Goal: Information Seeking & Learning: Learn about a topic

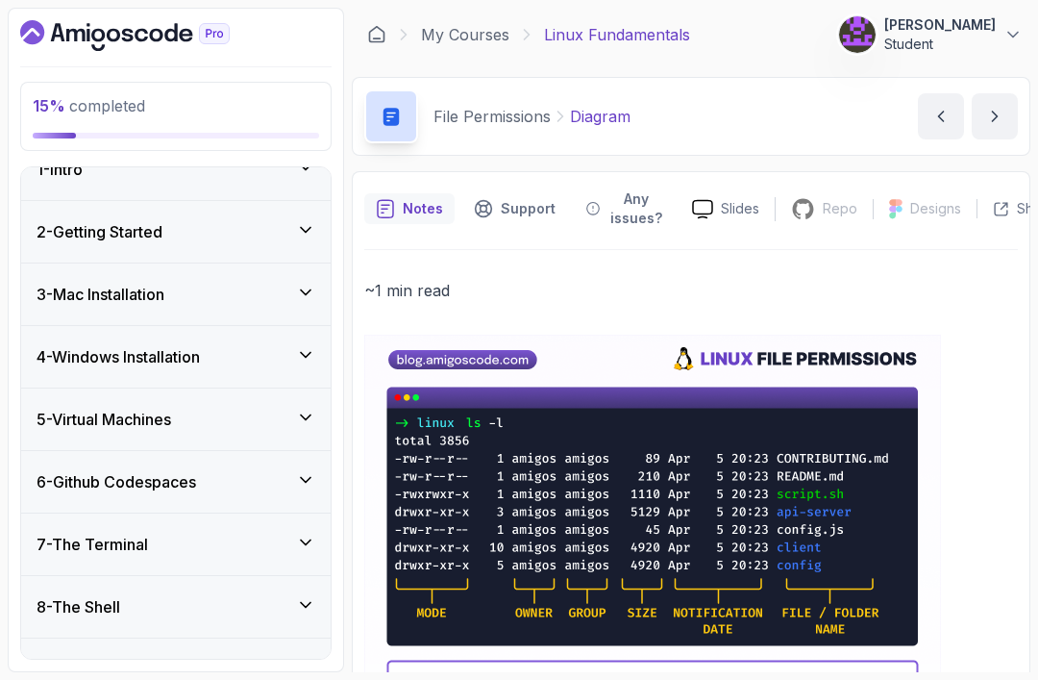
scroll to position [28, 0]
click at [177, 560] on div "7 - The Terminal" at bounding box center [176, 545] width 310 height 62
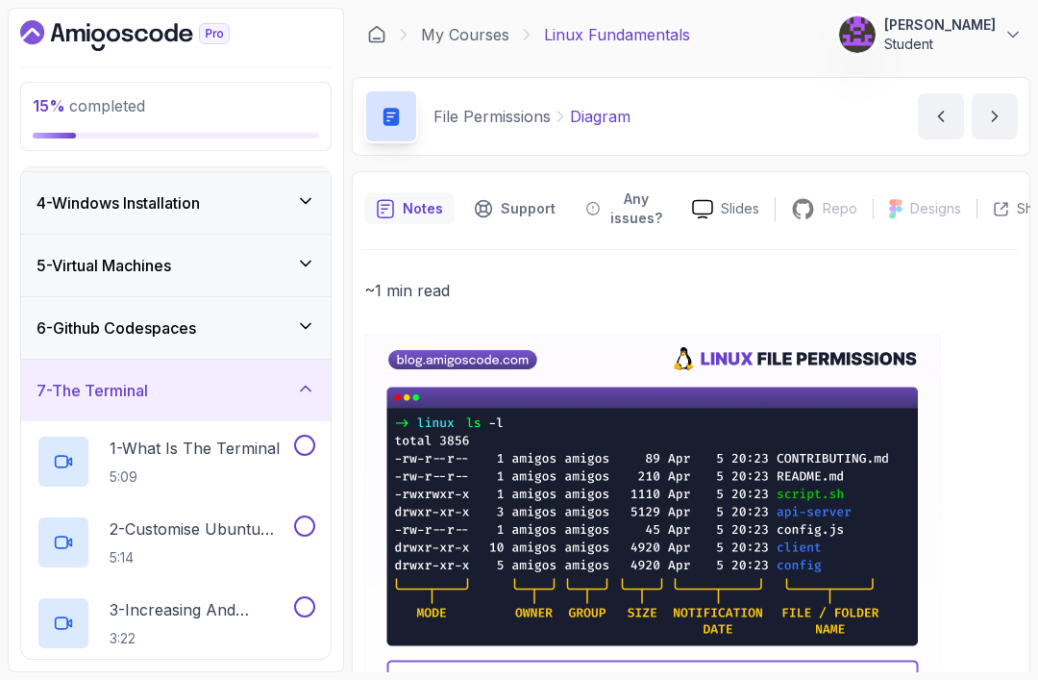
scroll to position [209, 0]
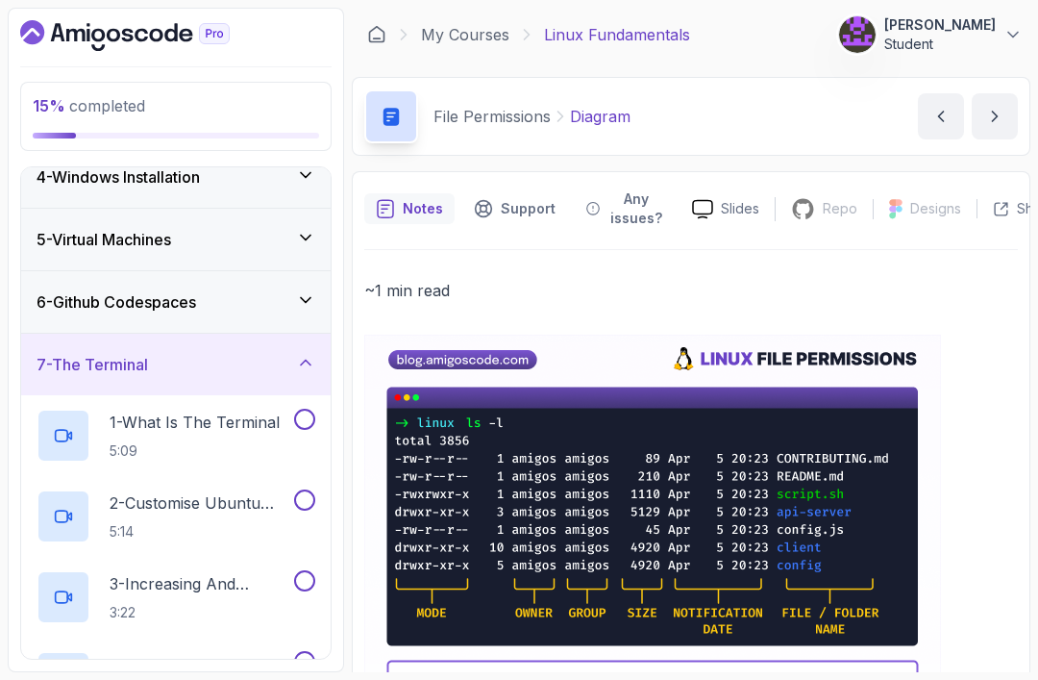
click at [194, 451] on p "5:09" at bounding box center [195, 450] width 170 height 19
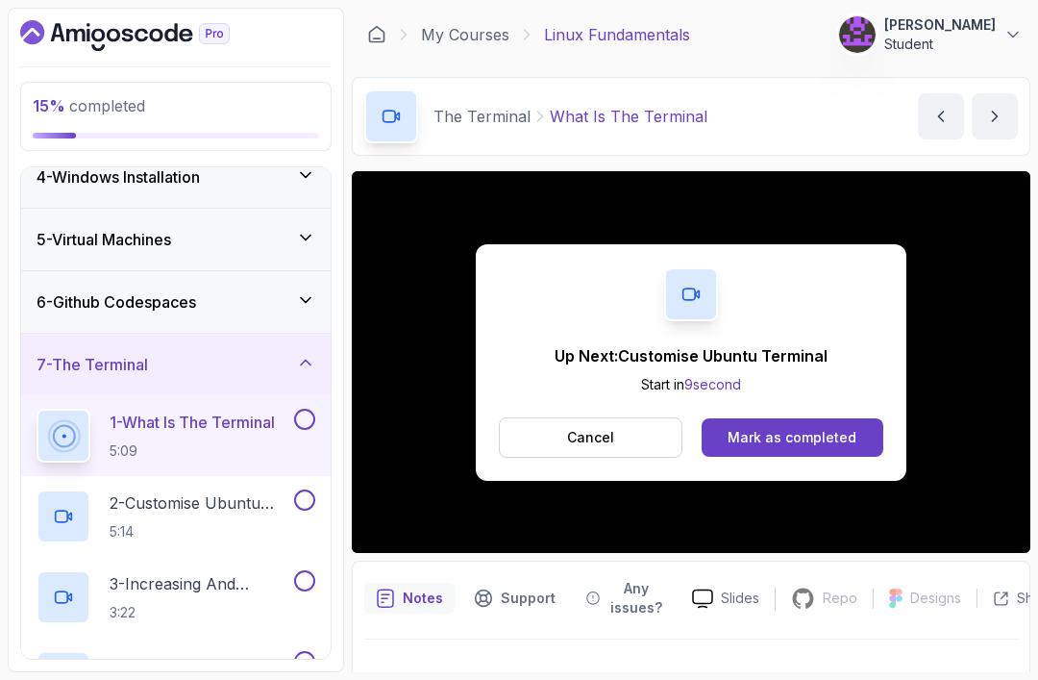
click at [815, 434] on div "Mark as completed" at bounding box center [792, 437] width 129 height 19
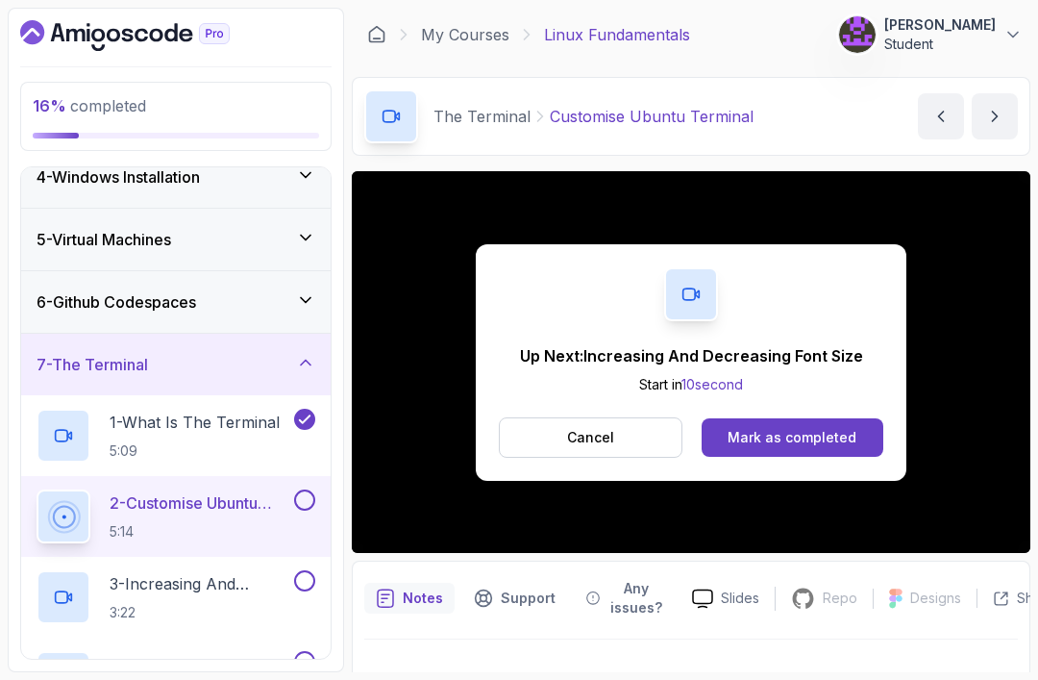
click at [815, 448] on button "Mark as completed" at bounding box center [793, 437] width 182 height 38
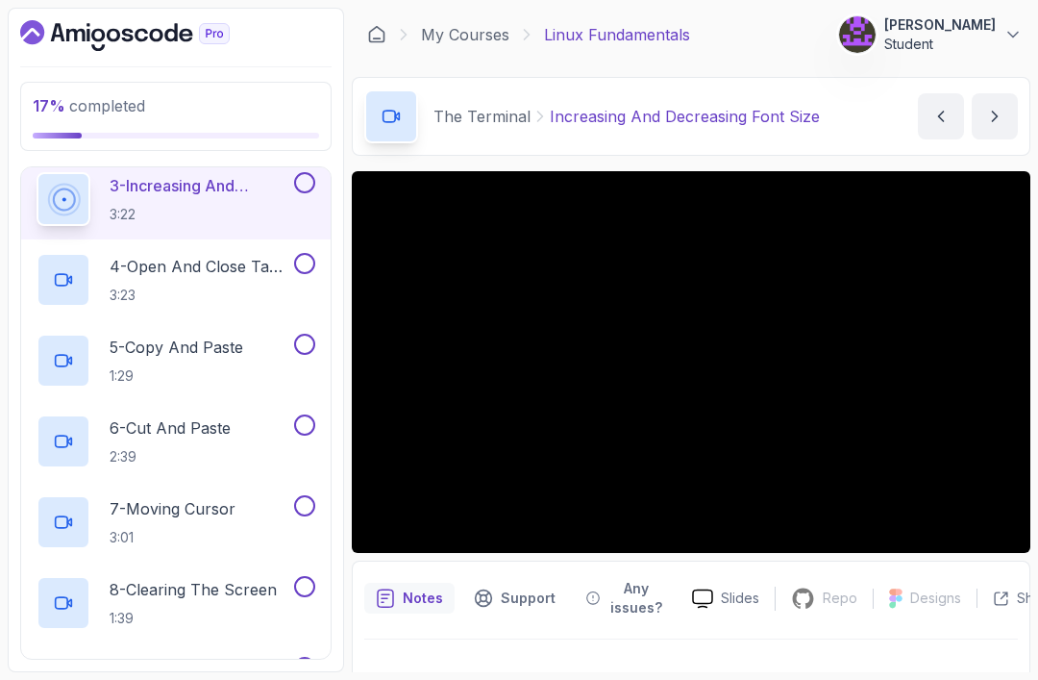
scroll to position [619, 0]
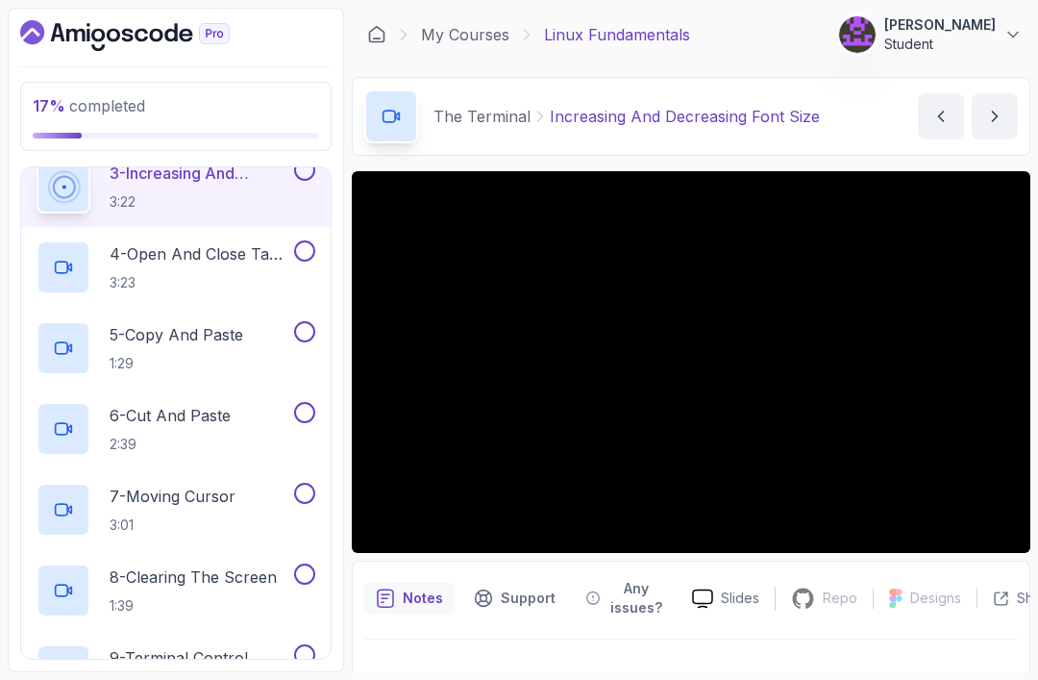
click at [229, 414] on p "6 - Cut And Paste" at bounding box center [170, 415] width 121 height 23
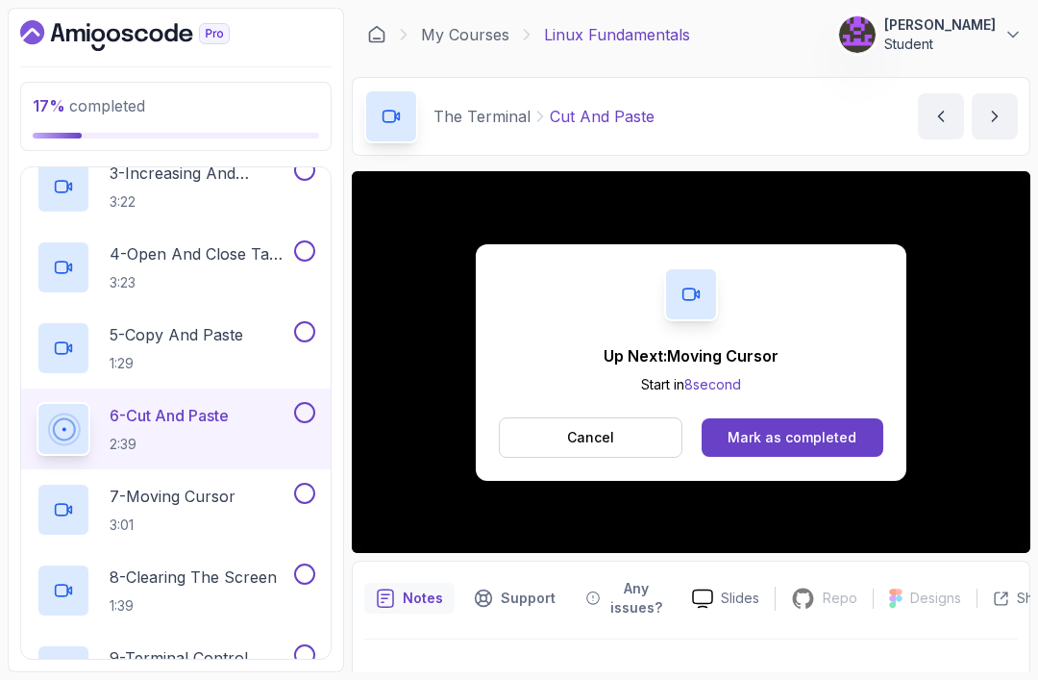
click at [807, 444] on div "Mark as completed" at bounding box center [792, 437] width 129 height 19
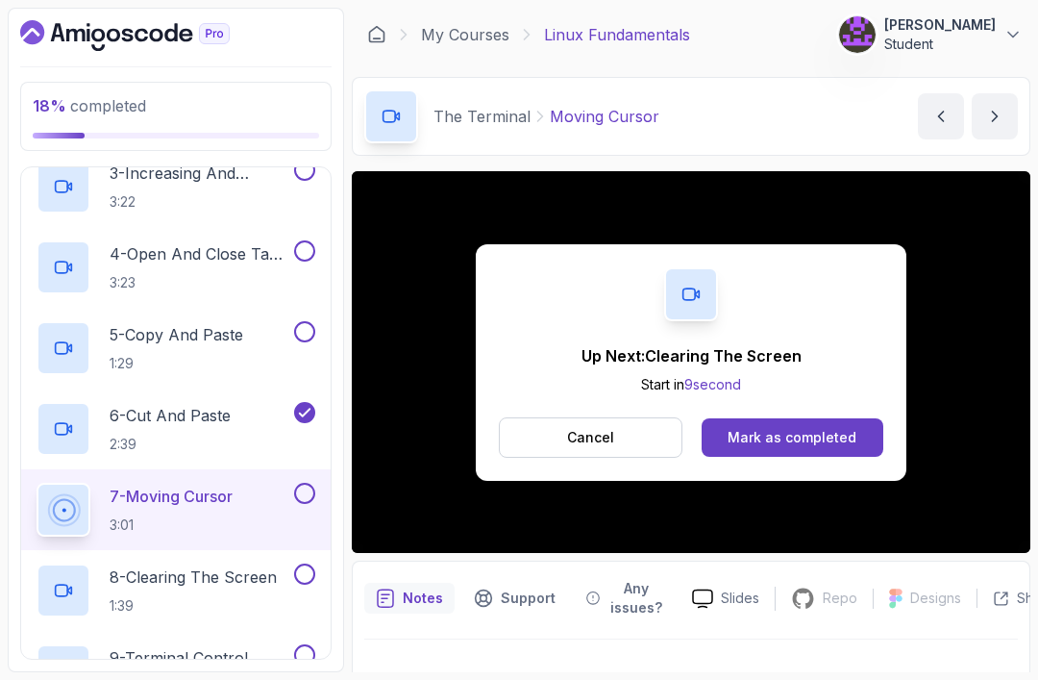
click at [793, 451] on button "Mark as completed" at bounding box center [793, 437] width 182 height 38
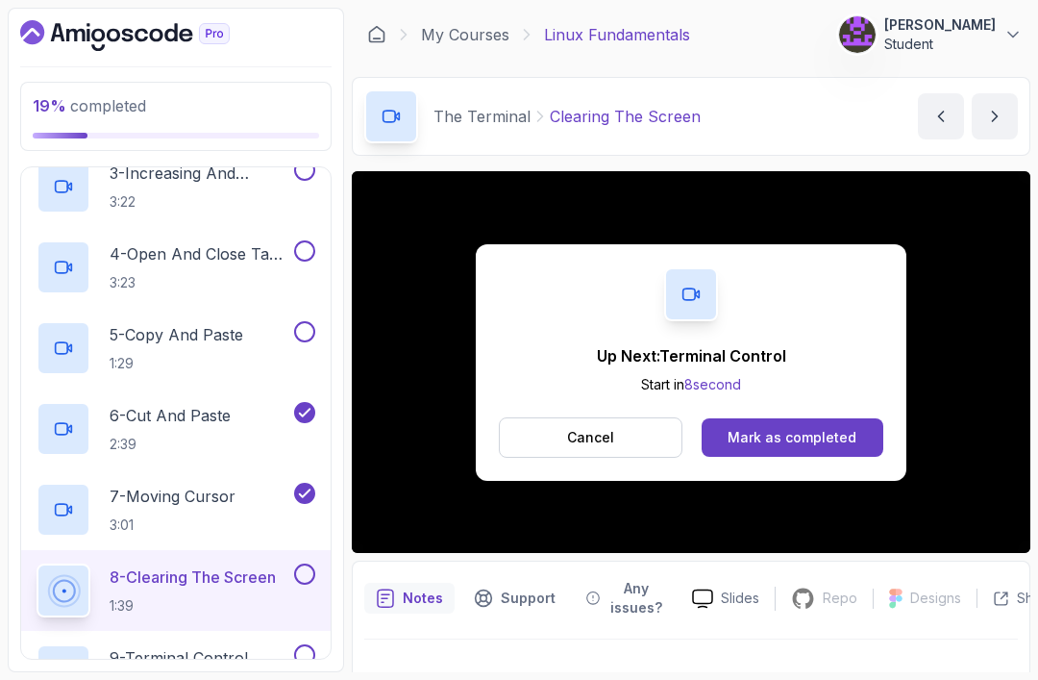
click at [798, 445] on div "Mark as completed" at bounding box center [792, 437] width 129 height 19
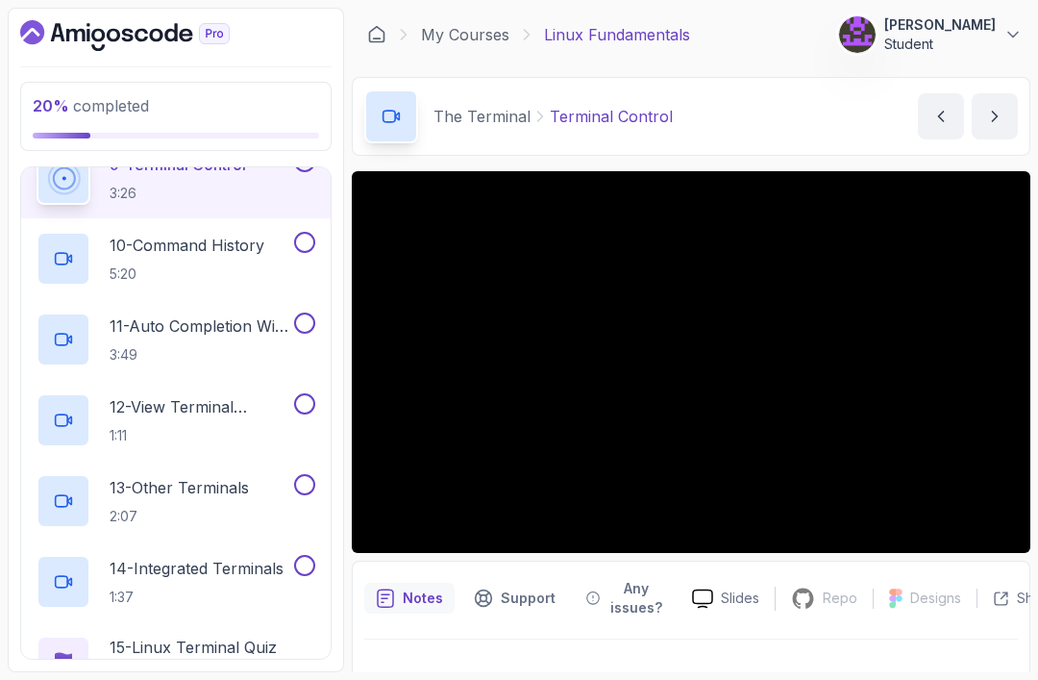
scroll to position [1114, 0]
